Goal: Task Accomplishment & Management: Complete application form

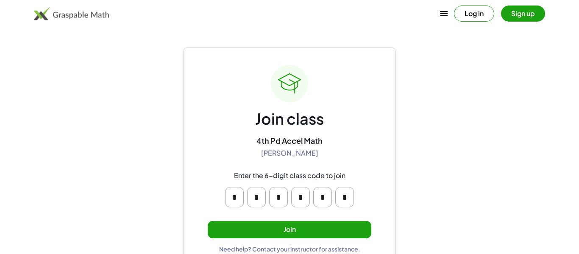
click at [344, 230] on button "Join" at bounding box center [290, 229] width 164 height 17
